Goal: Information Seeking & Learning: Learn about a topic

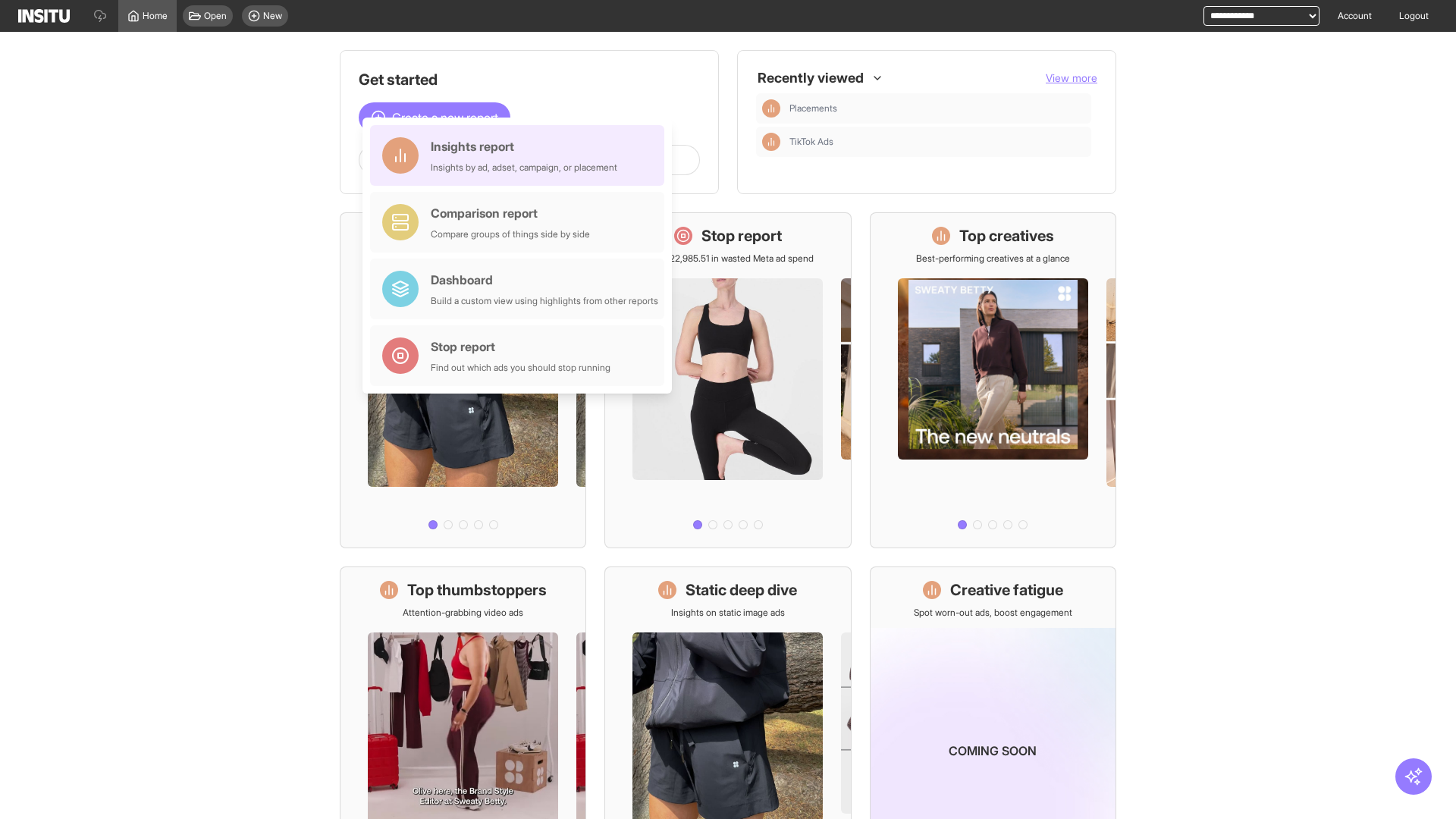
click at [521, 155] on div "Insights report Insights by ad, adset, campaign, or placement" at bounding box center [524, 155] width 186 height 37
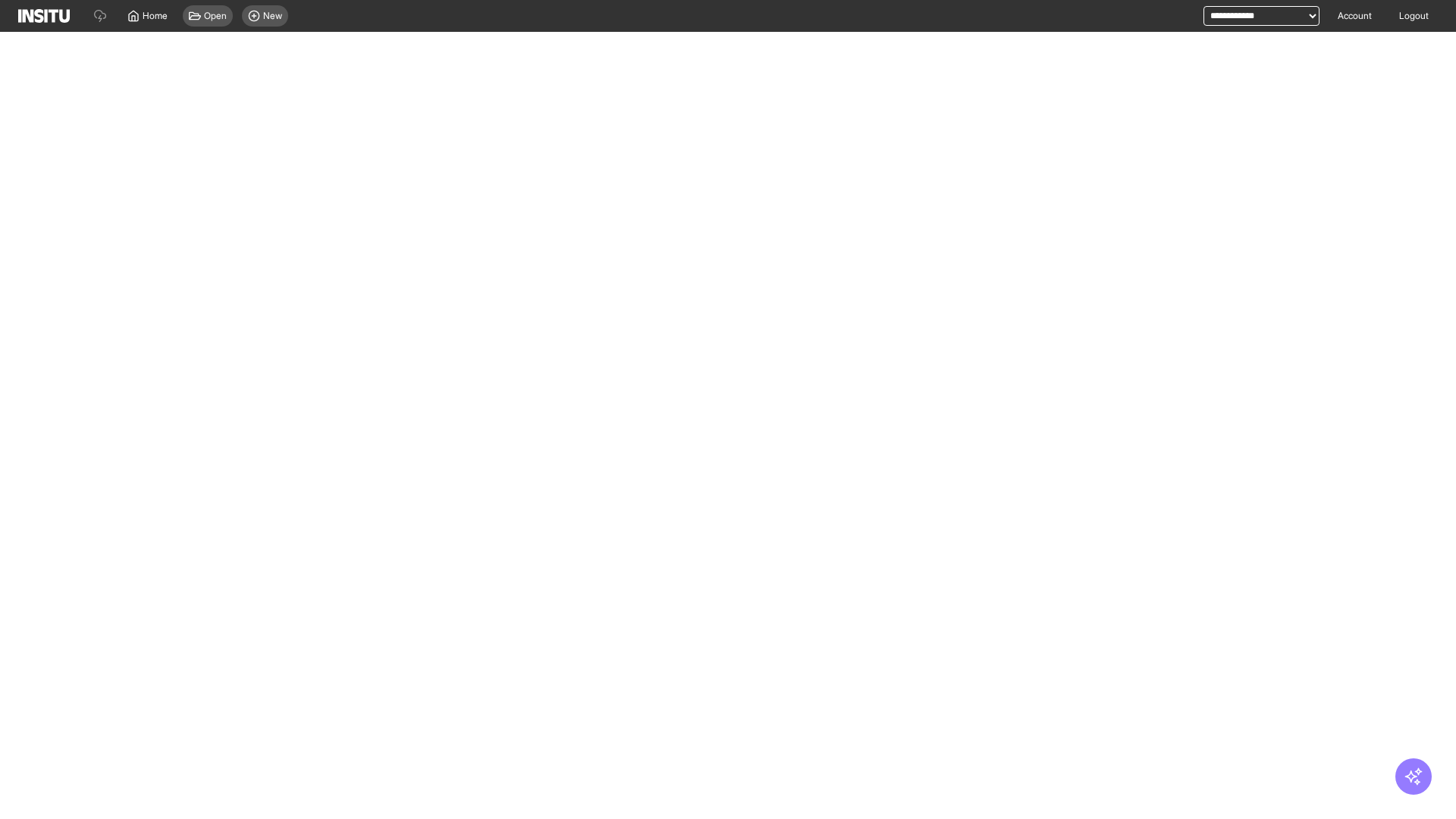
select select "**"
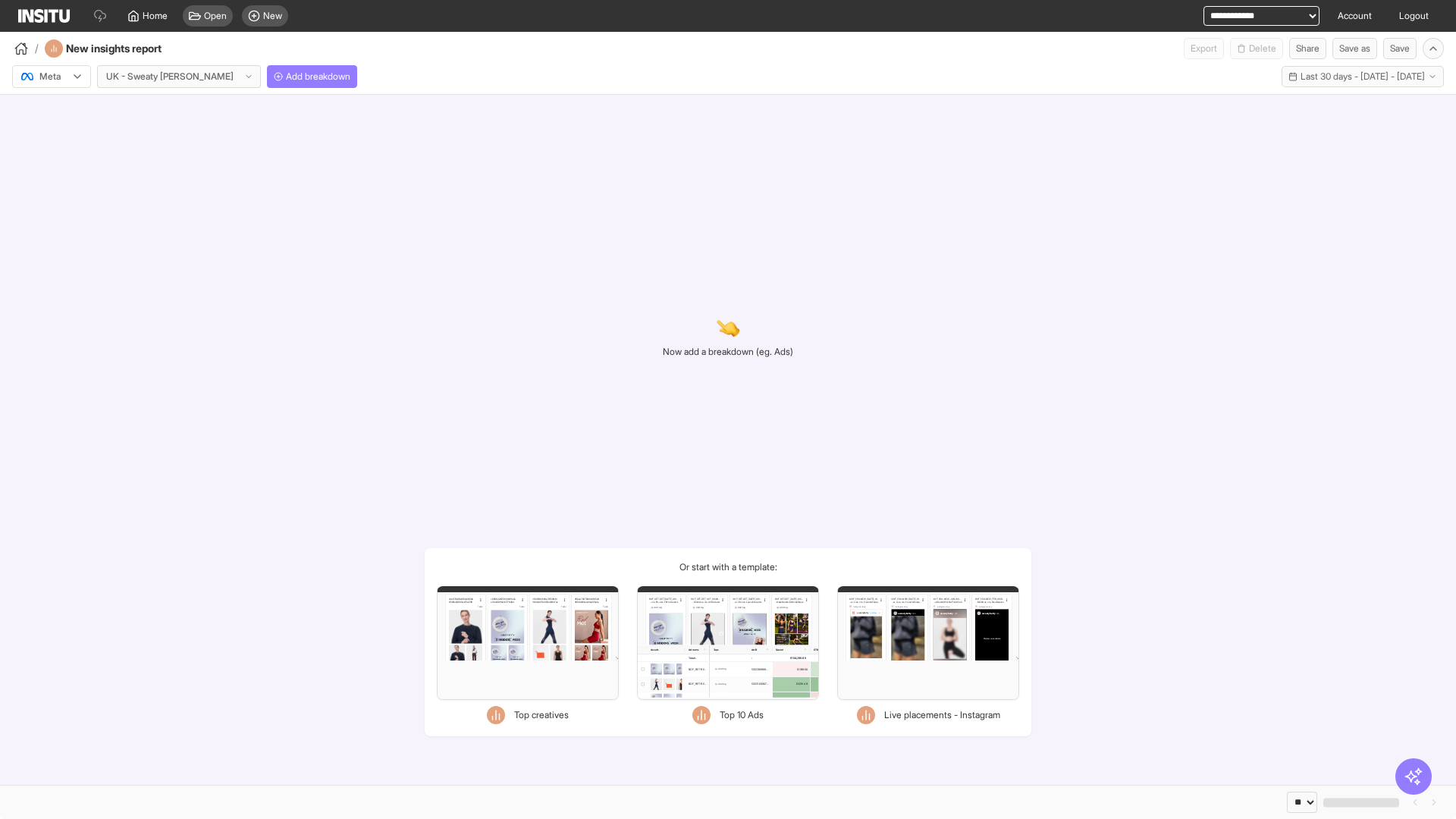
click at [51, 76] on div at bounding box center [41, 76] width 43 height 15
click at [51, 109] on span "Meta" at bounding box center [50, 109] width 20 height 14
